Goal: Understand process/instructions

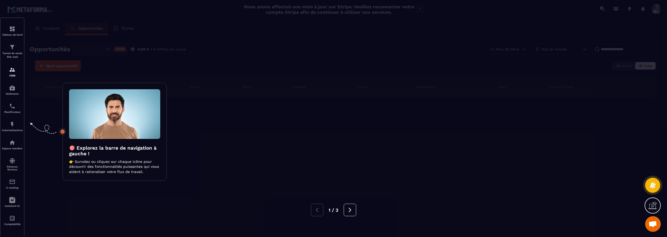
click at [10, 50] on div at bounding box center [333, 118] width 667 height 237
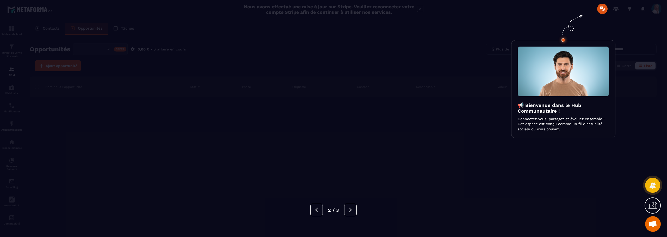
click at [445, 82] on div at bounding box center [333, 118] width 667 height 237
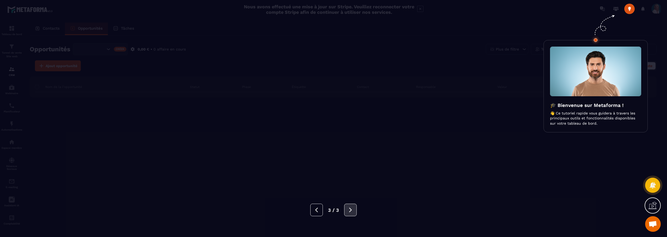
click at [352, 211] on icon at bounding box center [350, 210] width 6 height 6
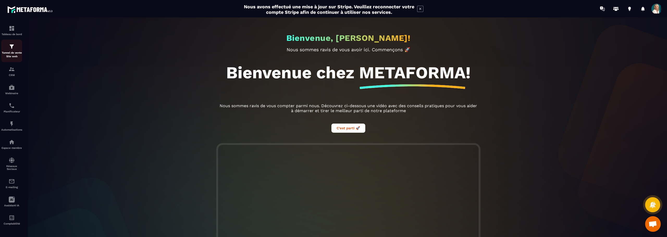
click at [9, 48] on img at bounding box center [12, 46] width 6 height 6
click at [13, 51] on div "Tunnel de vente Site web" at bounding box center [11, 50] width 21 height 15
drag, startPoint x: 165, startPoint y: 120, endPoint x: 98, endPoint y: 85, distance: 75.5
click at [165, 119] on div "Bienvenue, [PERSON_NAME]! Nous sommes ravis de vous avoir ici. Commençons 🚀 Bie…" at bounding box center [347, 127] width 647 height 220
click at [11, 29] on img at bounding box center [12, 28] width 6 height 6
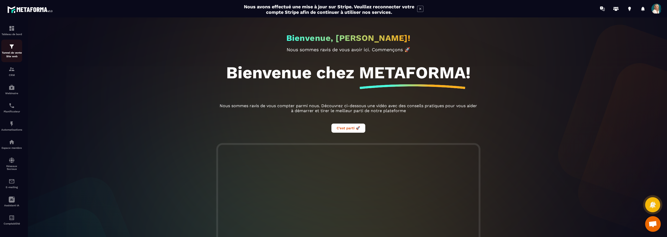
click at [14, 48] on img at bounding box center [12, 46] width 6 height 6
click at [11, 71] on img at bounding box center [12, 69] width 6 height 6
click at [15, 29] on img at bounding box center [12, 28] width 6 height 6
